Goal: Information Seeking & Learning: Learn about a topic

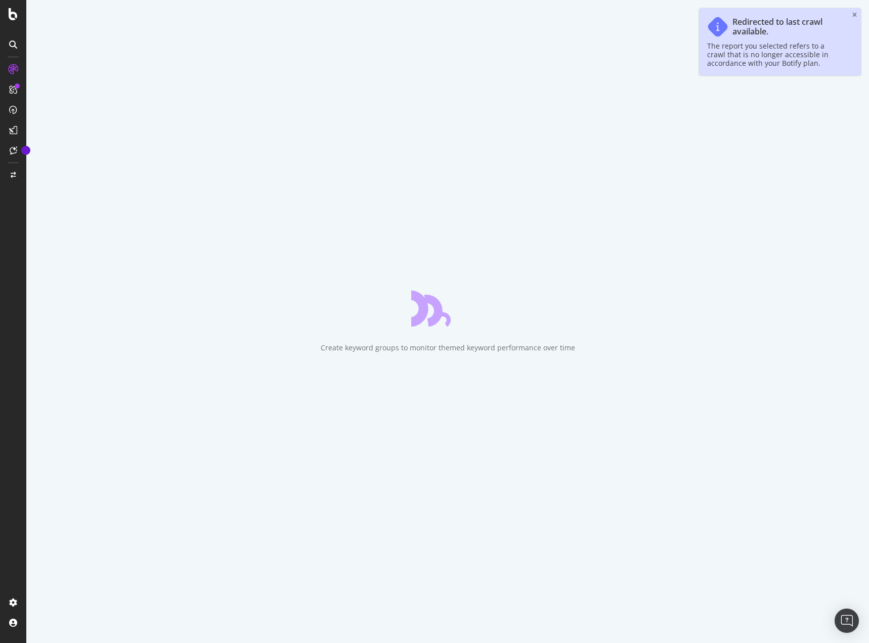
drag, startPoint x: 856, startPoint y: 15, endPoint x: 844, endPoint y: 25, distance: 15.4
click at [856, 15] on icon "close toast" at bounding box center [855, 15] width 5 height 6
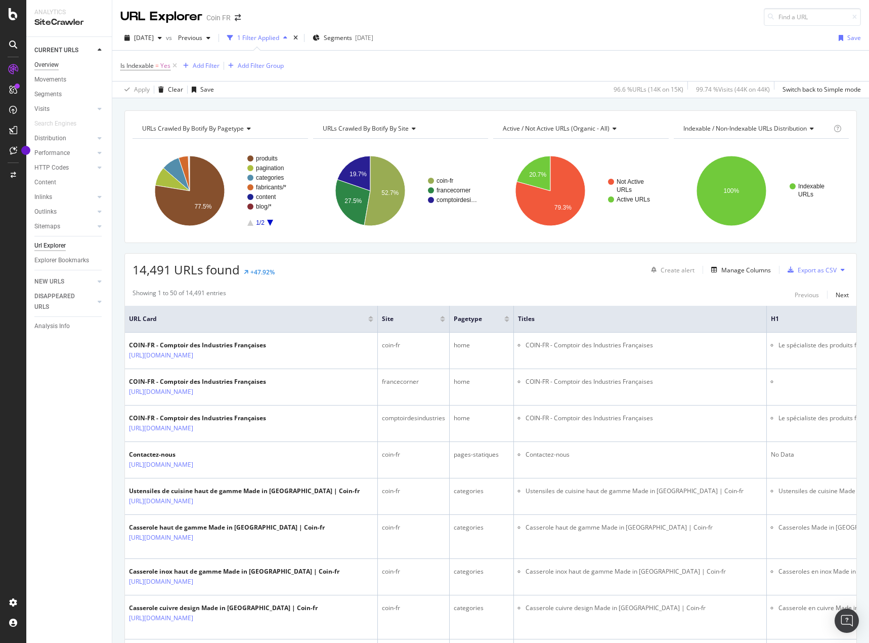
click at [49, 60] on div "Overview" at bounding box center [46, 65] width 24 height 11
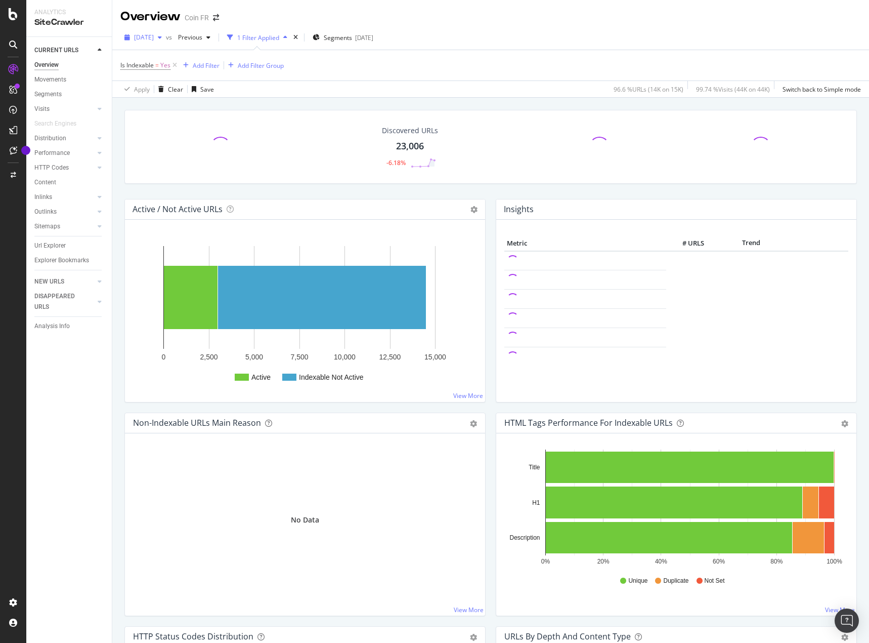
click at [154, 39] on span "[DATE]" at bounding box center [144, 37] width 20 height 9
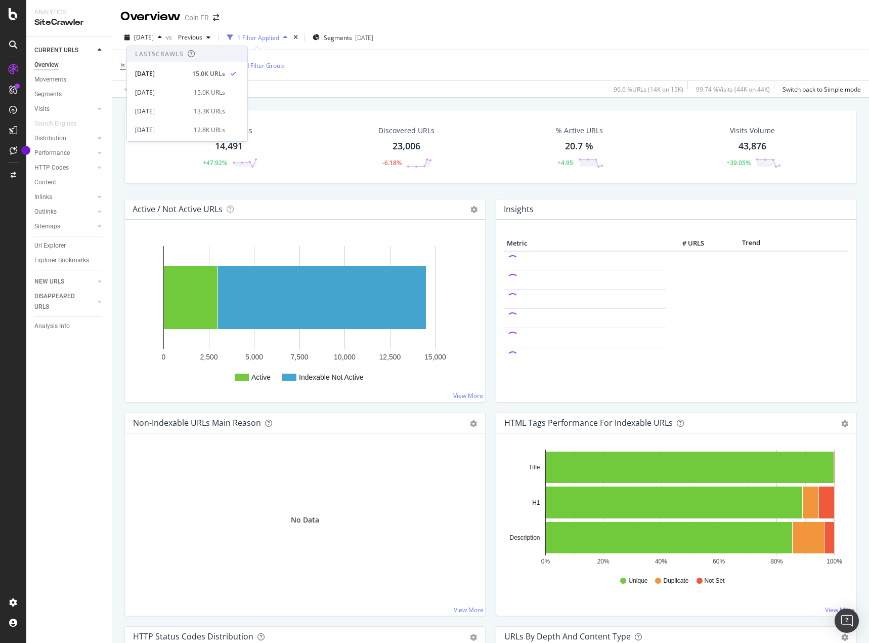
click at [418, 67] on div "Is Indexable = Yes Add Filter Add Filter Group" at bounding box center [490, 65] width 741 height 30
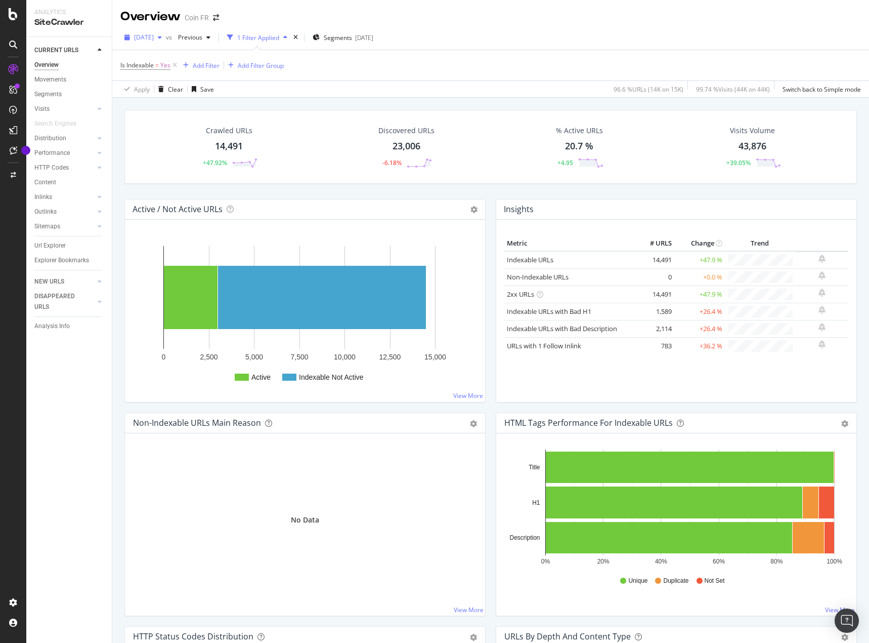
click at [154, 37] on span "[DATE]" at bounding box center [144, 37] width 20 height 9
click at [427, 80] on div "Apply Clear Save 96.6 % URLs ( 14K on 15K ) 99.74 % Visits ( 44K on 44K ) Switc…" at bounding box center [490, 88] width 757 height 17
click at [177, 63] on icon at bounding box center [175, 65] width 9 height 10
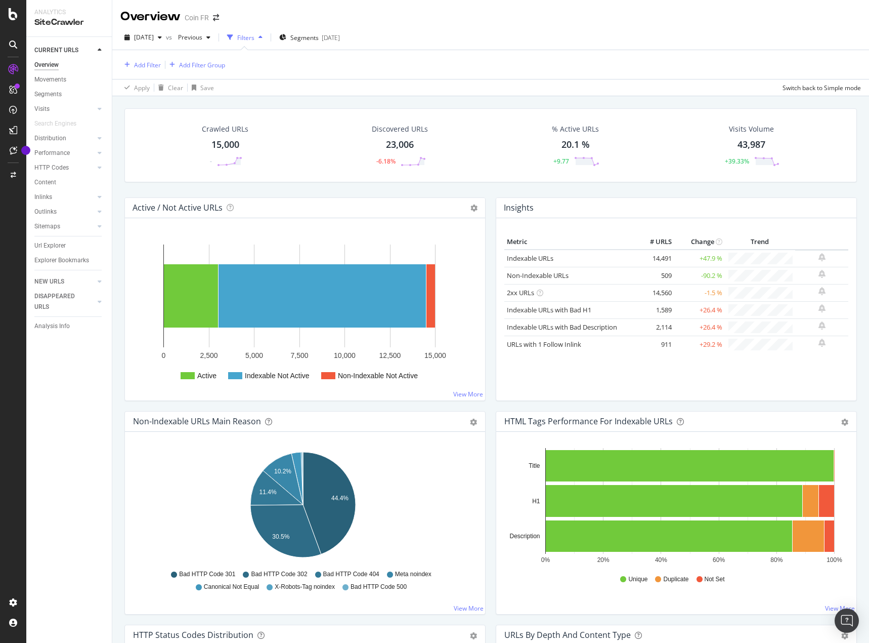
drag, startPoint x: 52, startPoint y: 98, endPoint x: 146, endPoint y: 233, distance: 164.6
click at [52, 98] on div "Segments" at bounding box center [47, 94] width 27 height 11
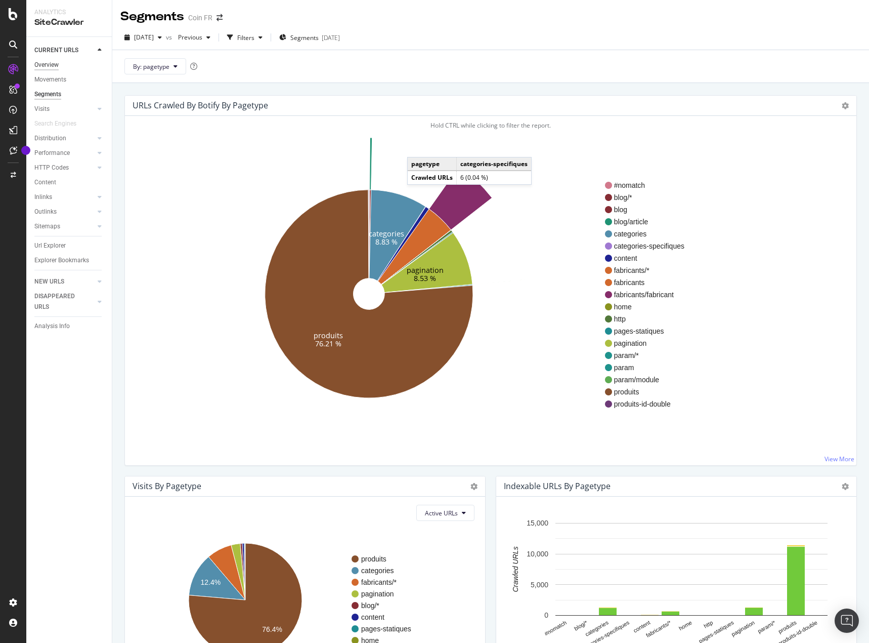
click at [54, 66] on div "Overview" at bounding box center [46, 65] width 24 height 11
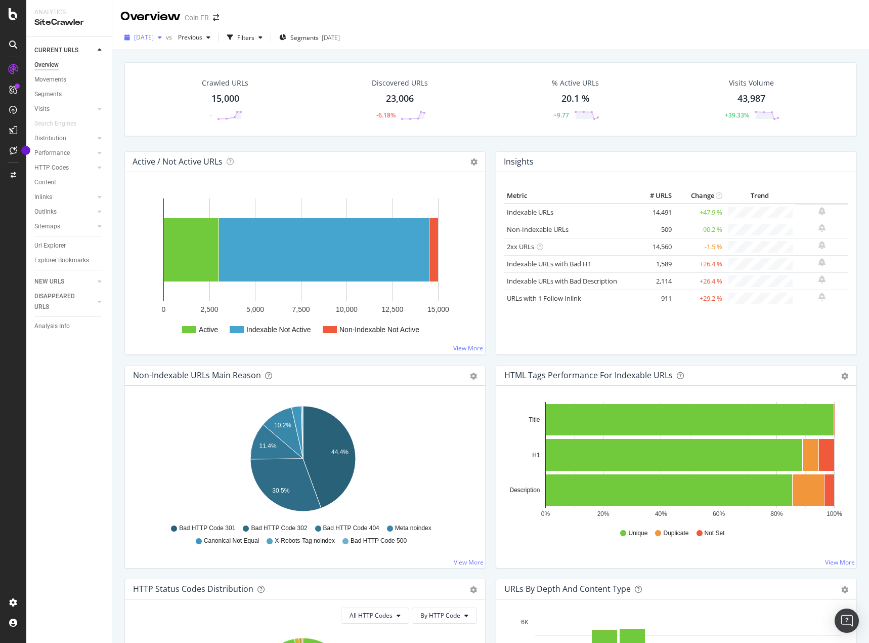
click at [154, 38] on span "[DATE]" at bounding box center [144, 37] width 20 height 9
click at [183, 93] on div "[DATE]" at bounding box center [161, 92] width 53 height 9
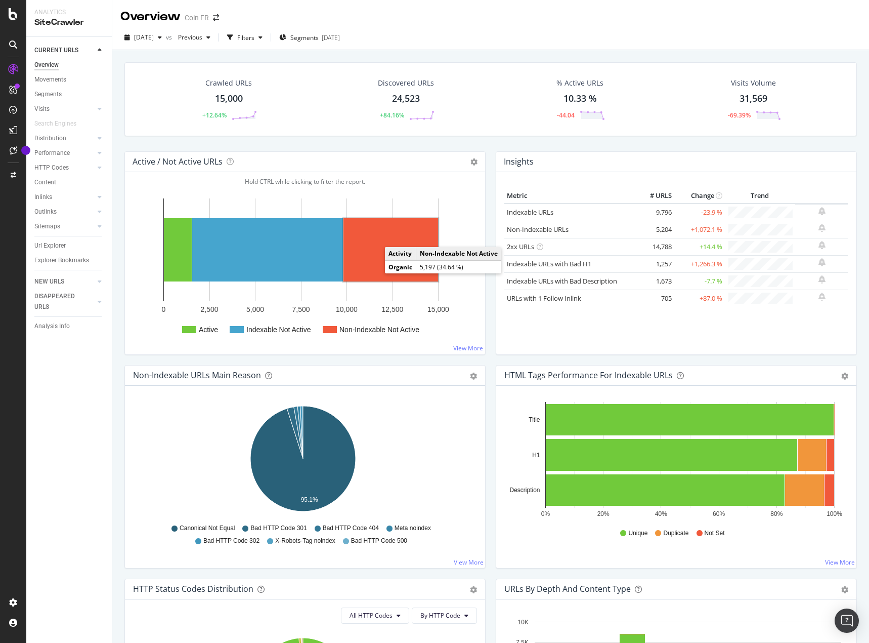
click at [377, 263] on rect "A chart." at bounding box center [391, 249] width 95 height 63
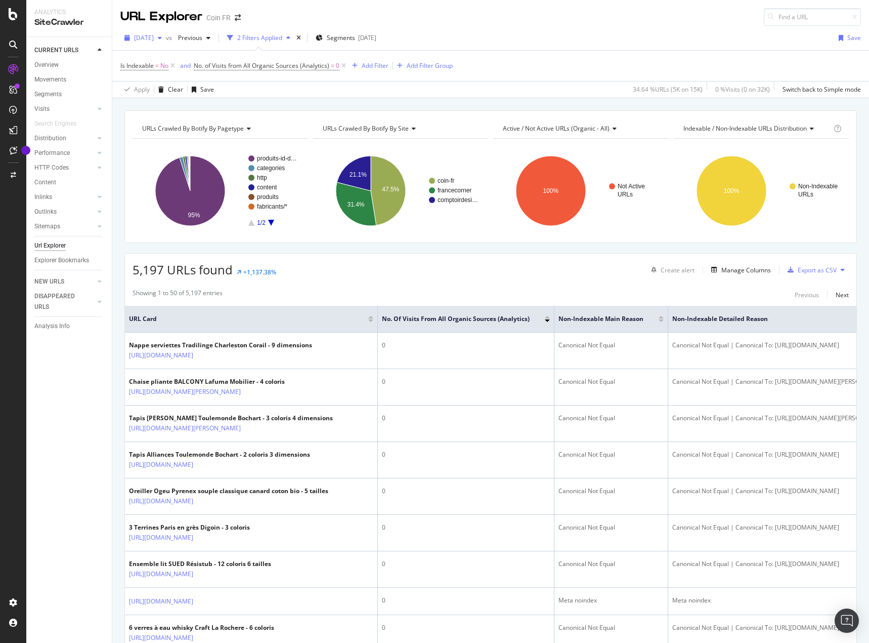
click at [154, 39] on span "[DATE]" at bounding box center [144, 37] width 20 height 9
click at [175, 74] on div "[DATE]" at bounding box center [161, 74] width 53 height 9
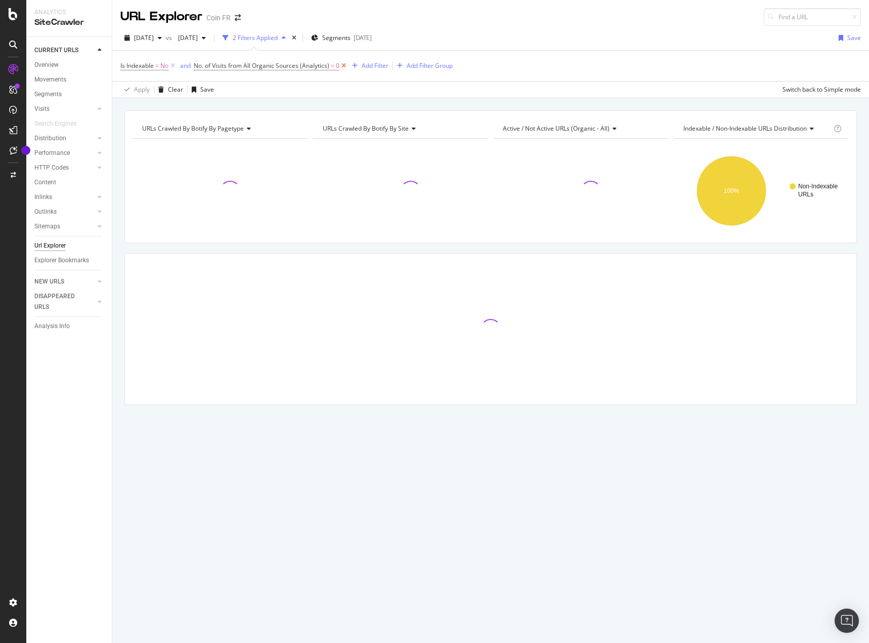
click at [343, 67] on icon at bounding box center [343, 66] width 9 height 10
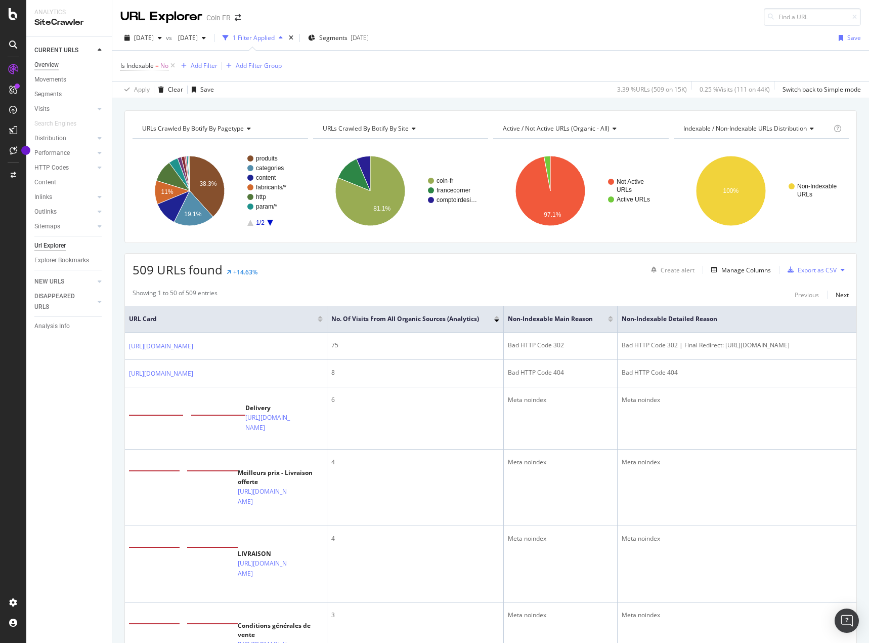
click at [54, 68] on div "Overview" at bounding box center [46, 65] width 24 height 11
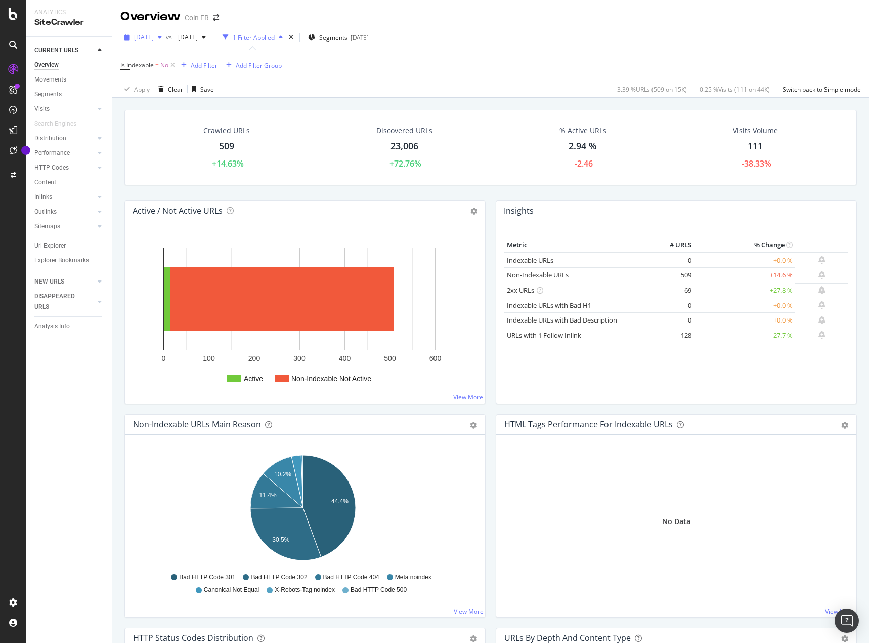
click at [154, 37] on span "[DATE]" at bounding box center [144, 37] width 20 height 9
click at [353, 88] on div "Apply Clear Save 3.39 % URLs ( 509 on 15K ) 0.25 % Visits ( 111 on 44K ) Switch…" at bounding box center [490, 88] width 757 height 17
click at [151, 36] on span "[DATE]" at bounding box center [144, 37] width 20 height 9
click at [347, 182] on div "Crawled URLs 509 +14.63% Discovered URLs 23,006 +72.76% % Active URLs 2.94 % -2…" at bounding box center [490, 147] width 733 height 75
click at [154, 41] on span "[DATE]" at bounding box center [144, 37] width 20 height 9
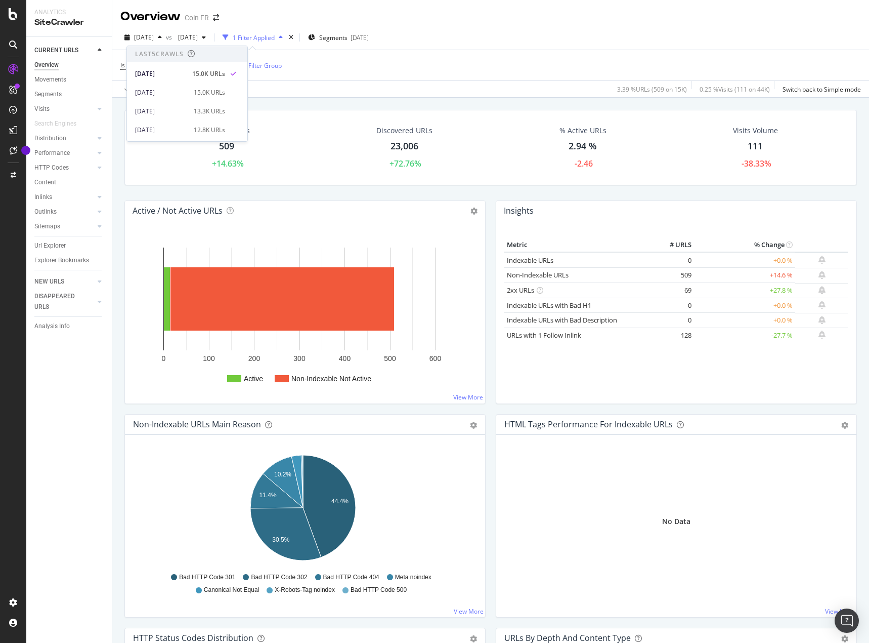
click at [391, 91] on div "Apply Clear Save 3.39 % URLs ( 509 on 15K ) 0.25 % Visits ( 111 on 44K ) Switch…" at bounding box center [490, 88] width 757 height 17
drag, startPoint x: 57, startPoint y: 243, endPoint x: 266, endPoint y: 265, distance: 210.1
click at [57, 243] on div "Url Explorer" at bounding box center [49, 245] width 31 height 11
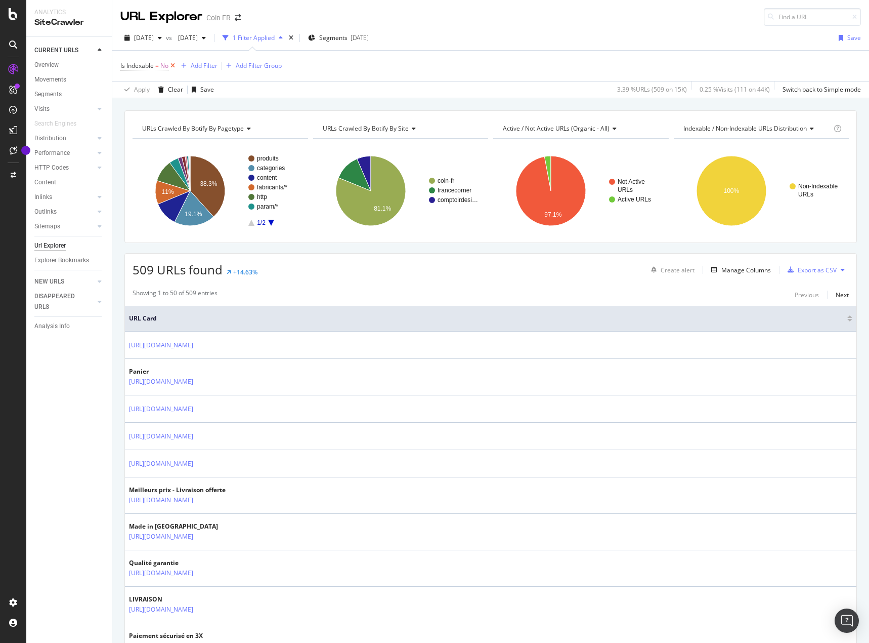
click at [176, 64] on icon at bounding box center [172, 66] width 9 height 10
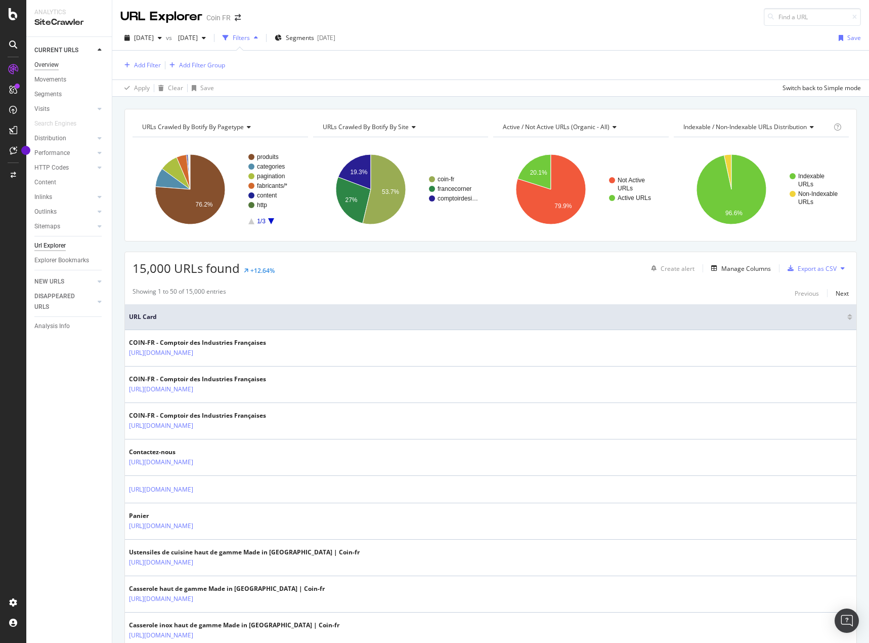
click at [43, 61] on div "Overview" at bounding box center [46, 65] width 24 height 11
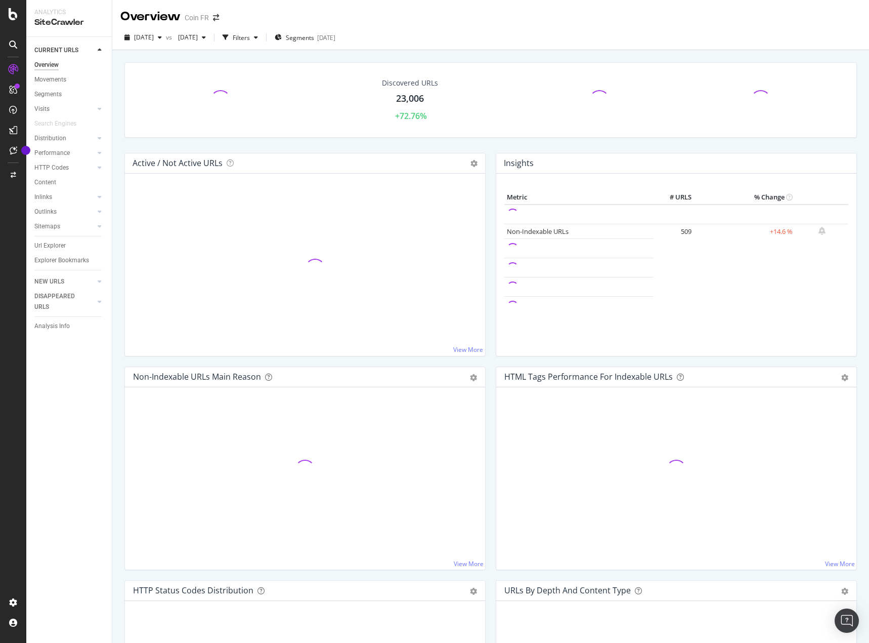
click at [405, 98] on div "23,006" at bounding box center [410, 98] width 28 height 13
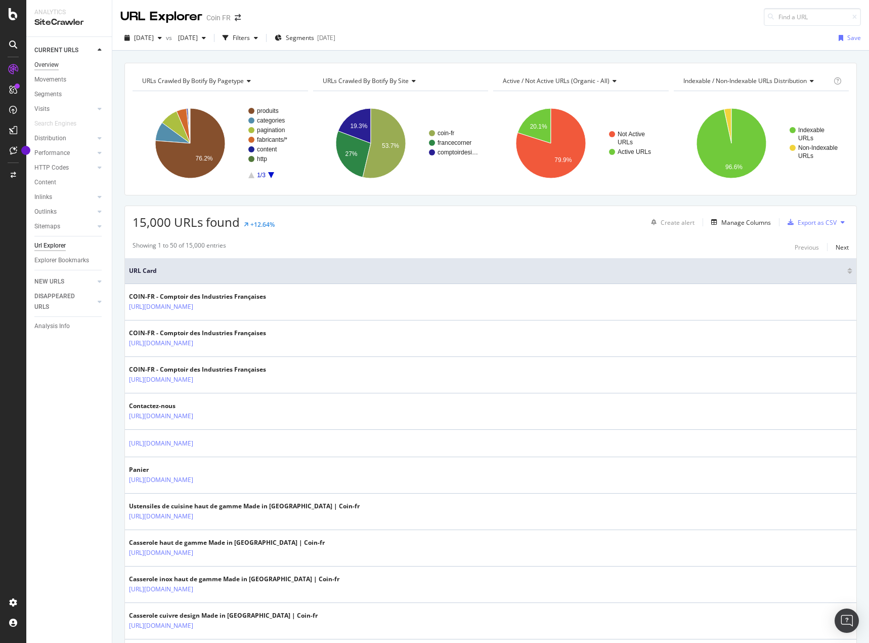
click at [43, 65] on div "Overview" at bounding box center [46, 65] width 24 height 11
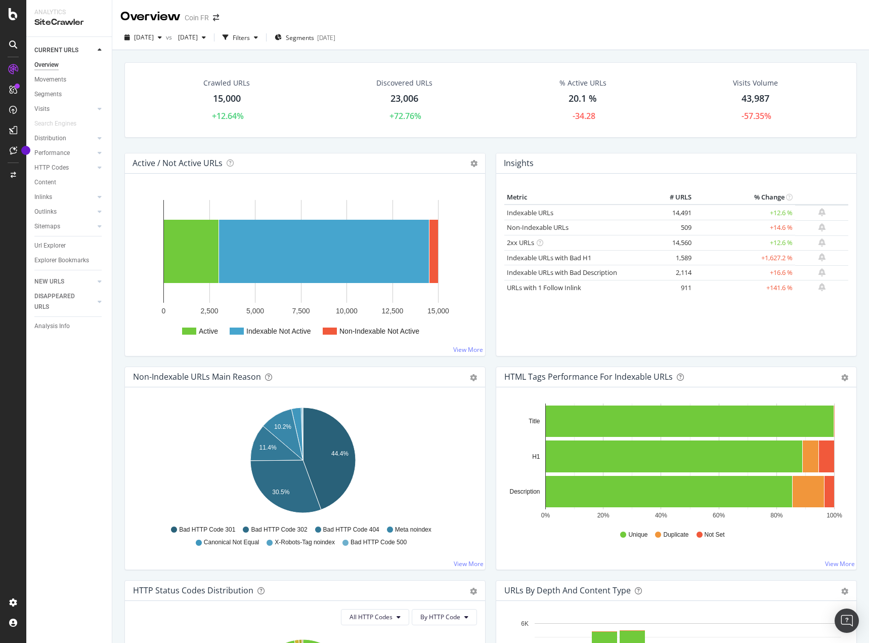
click at [399, 103] on div "23,006" at bounding box center [405, 98] width 28 height 13
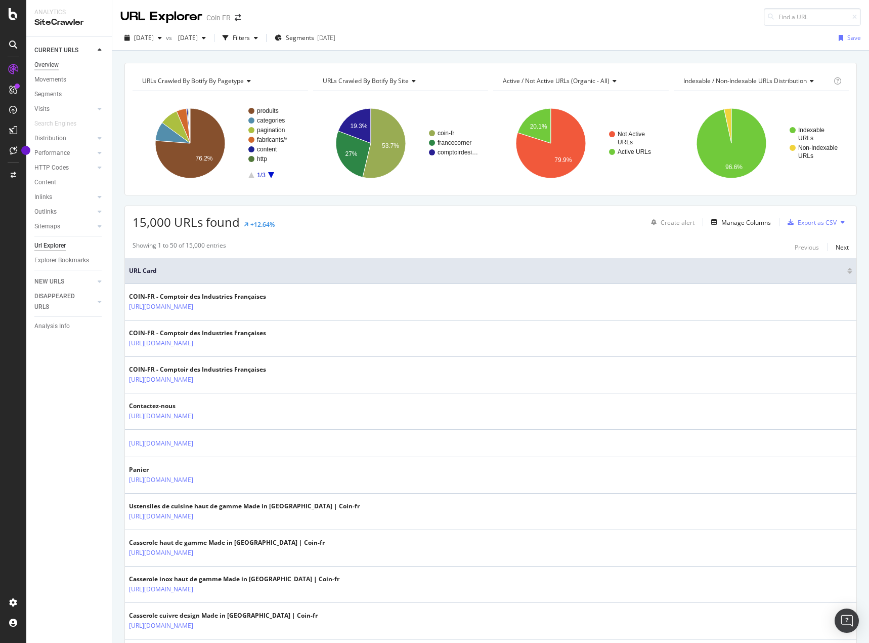
click at [55, 67] on div "Overview" at bounding box center [46, 65] width 24 height 11
click at [154, 38] on span "[DATE]" at bounding box center [144, 37] width 20 height 9
click at [188, 110] on div "[DATE]" at bounding box center [168, 111] width 67 height 9
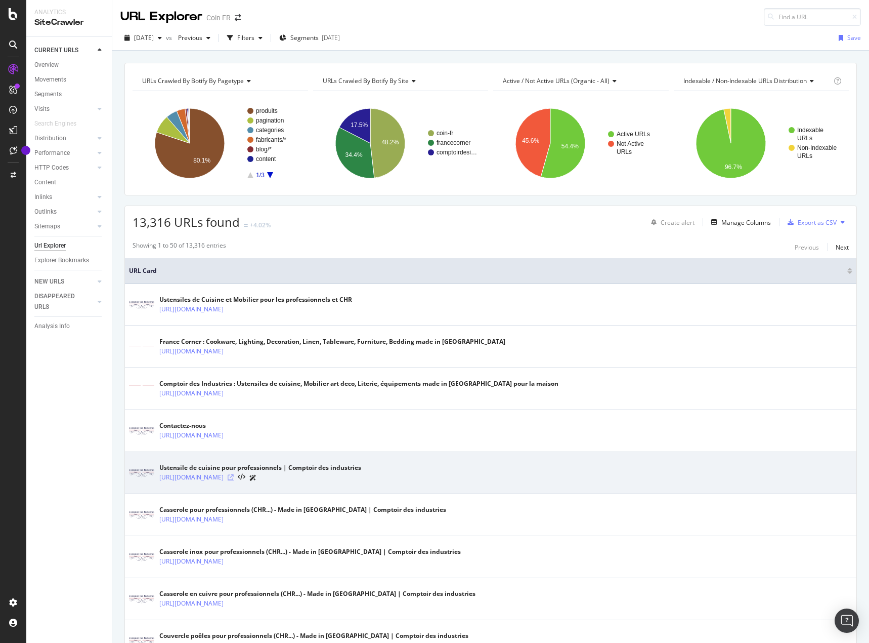
click at [234, 476] on icon at bounding box center [231, 477] width 6 height 6
